Goal: Task Accomplishment & Management: Use online tool/utility

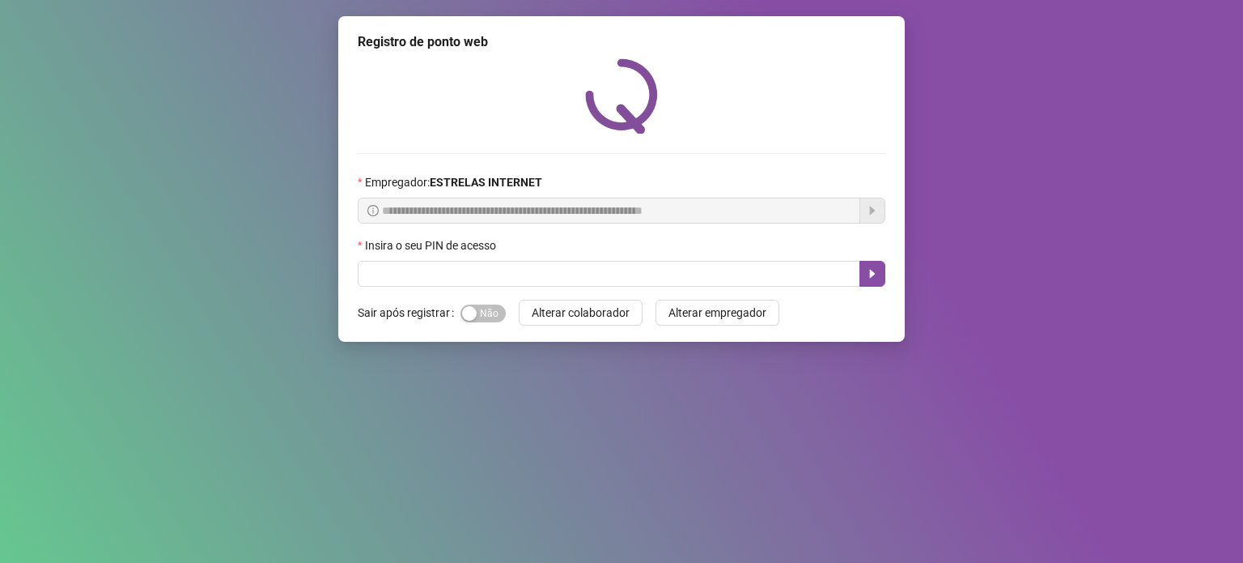
click at [508, 257] on div "Insira o seu PIN de acesso" at bounding box center [622, 248] width 528 height 24
click at [516, 268] on input "text" at bounding box center [609, 274] width 503 height 26
type input "*****"
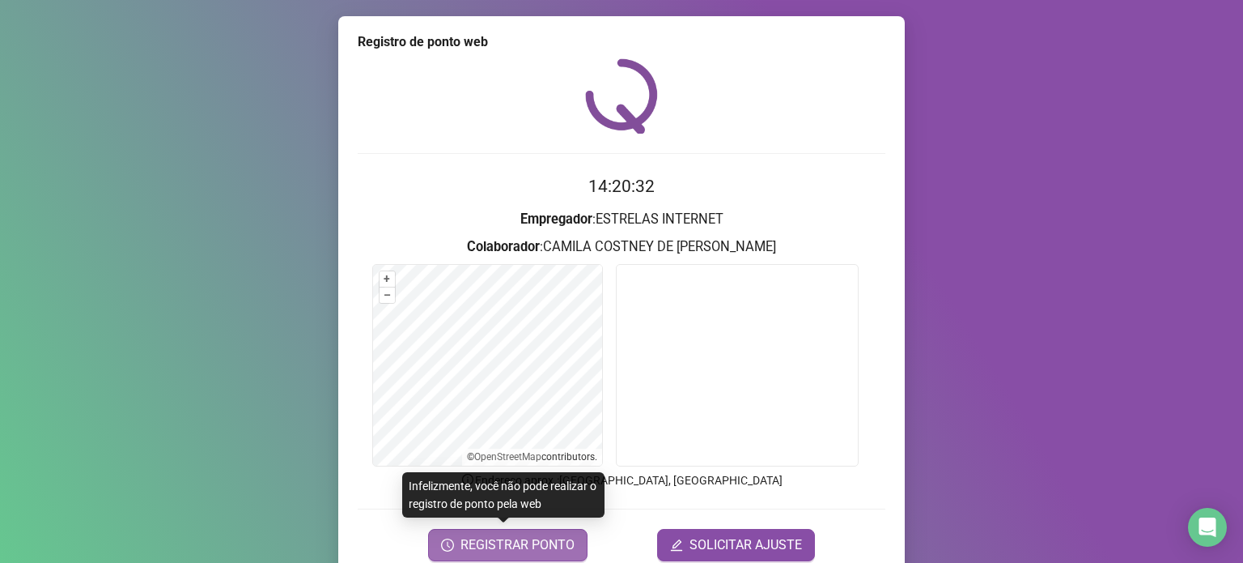
click at [499, 540] on span "REGISTRAR PONTO" at bounding box center [518, 544] width 114 height 19
